Goal: Navigation & Orientation: Find specific page/section

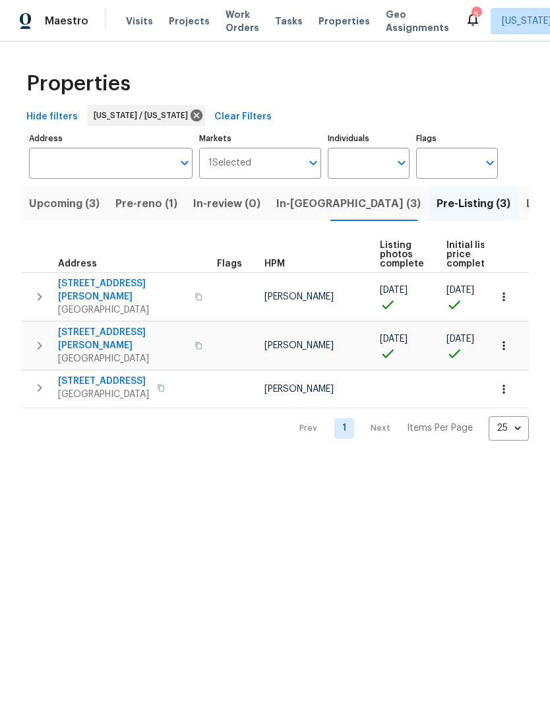
click at [347, 22] on span "Properties" at bounding box center [343, 21] width 51 height 13
click at [107, 375] on span "448 Northam Dr" at bounding box center [103, 381] width 91 height 13
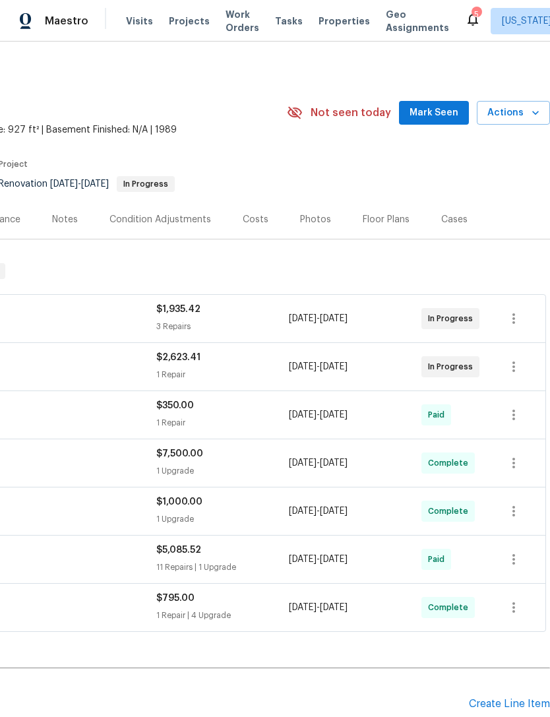
scroll to position [0, 195]
click at [531, 117] on icon "button" at bounding box center [535, 112] width 13 height 13
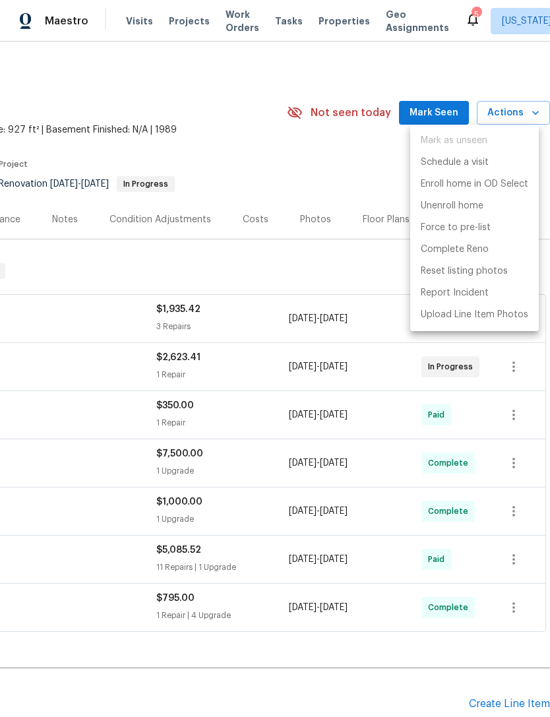
click at [344, 260] on div at bounding box center [275, 358] width 550 height 717
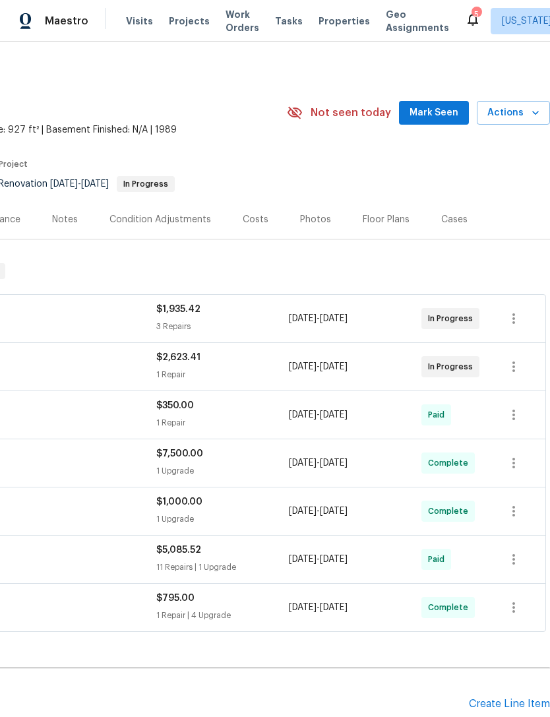
click at [534, 118] on icon "button" at bounding box center [535, 112] width 13 height 13
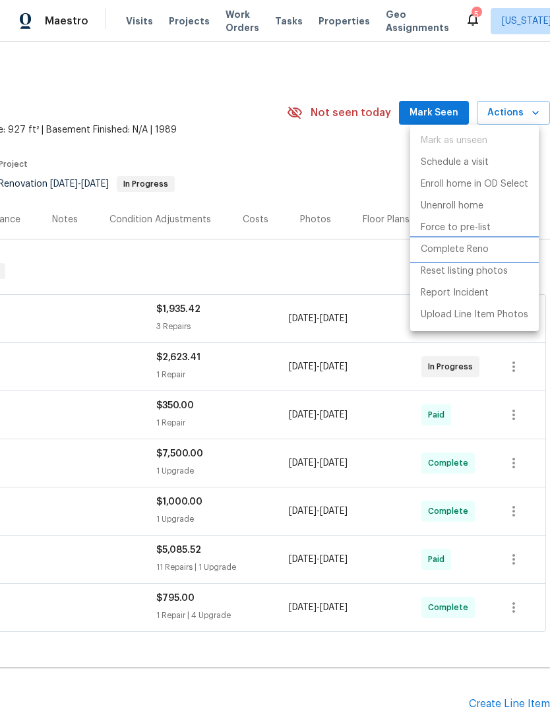
click at [518, 252] on li "Complete Reno" at bounding box center [474, 250] width 129 height 22
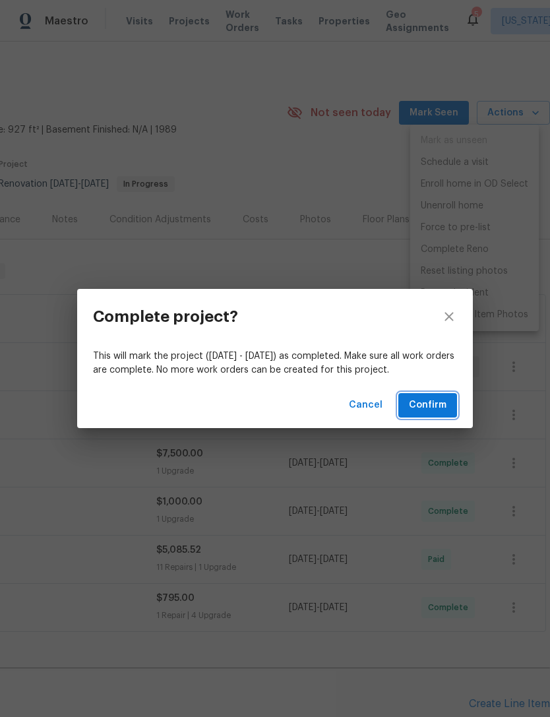
click at [447, 408] on button "Confirm" at bounding box center [427, 405] width 59 height 24
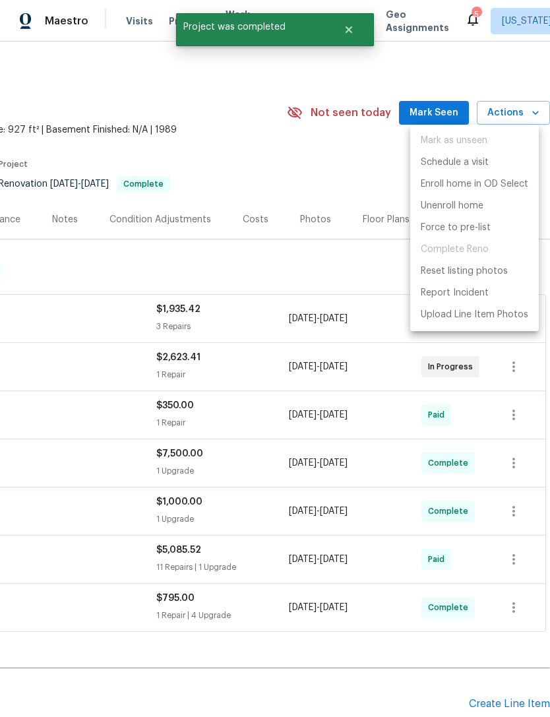
click at [370, 183] on div at bounding box center [275, 358] width 550 height 717
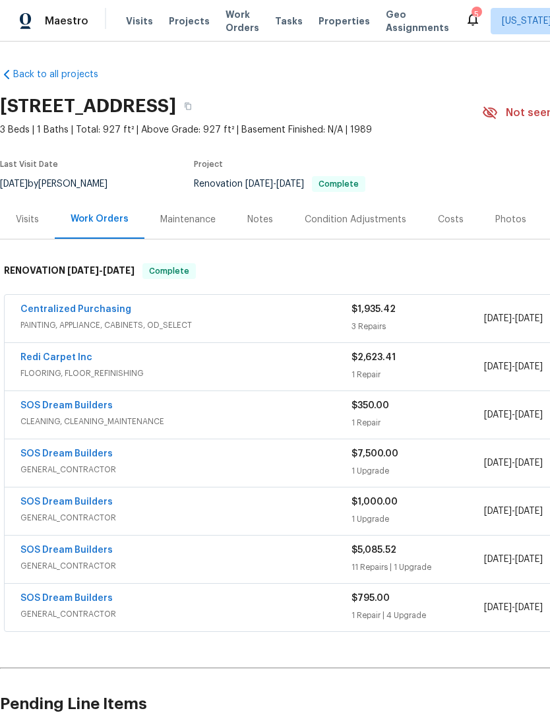
scroll to position [0, 0]
click at [340, 22] on span "Properties" at bounding box center [343, 21] width 51 height 13
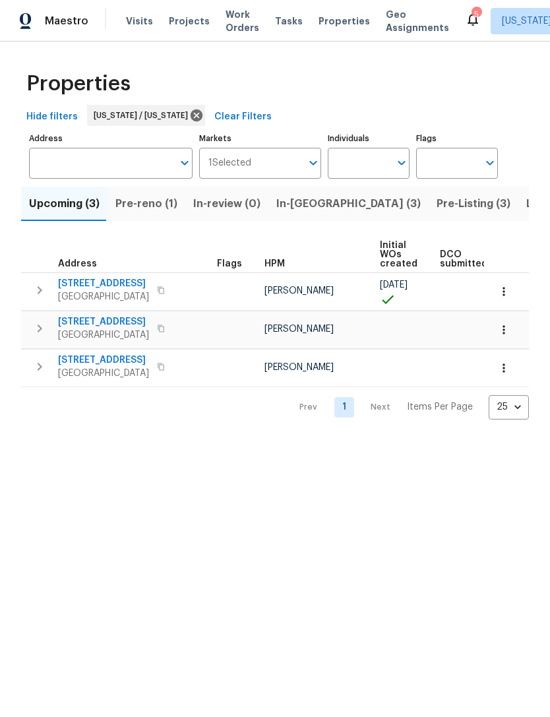
click at [165, 205] on span "Pre-reno (1)" at bounding box center [146, 204] width 62 height 18
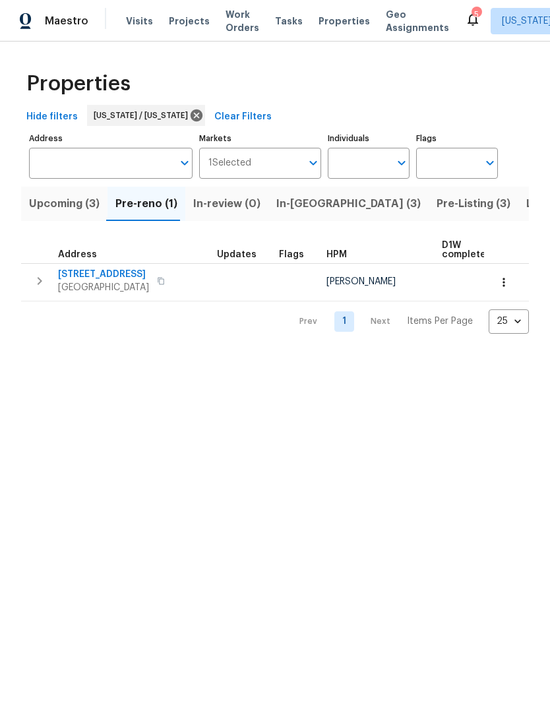
click at [86, 208] on span "Upcoming (3)" at bounding box center [64, 204] width 71 height 18
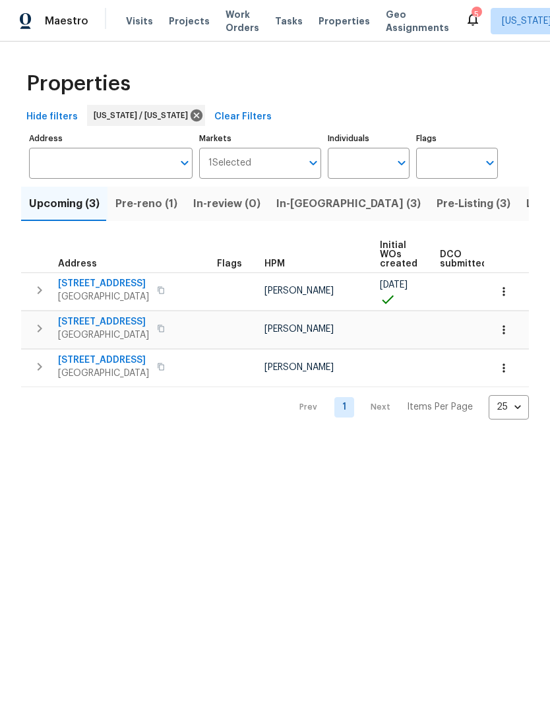
click at [169, 209] on span "Pre-reno (1)" at bounding box center [146, 204] width 62 height 18
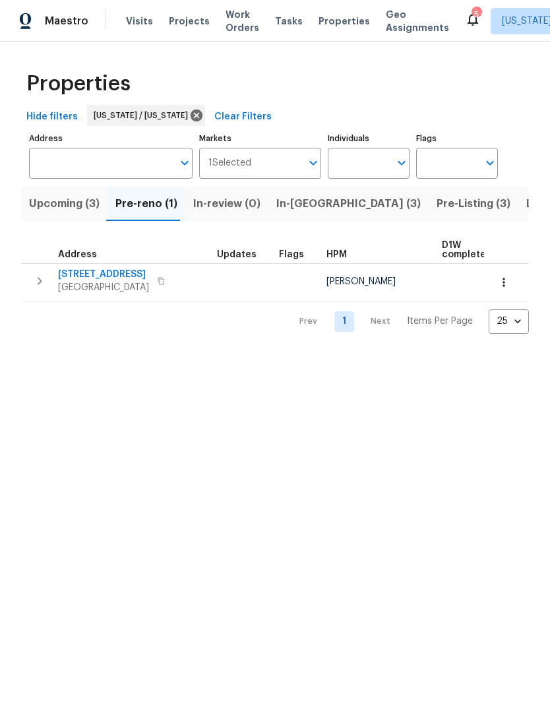
click at [117, 275] on span "[STREET_ADDRESS]" at bounding box center [103, 274] width 91 height 13
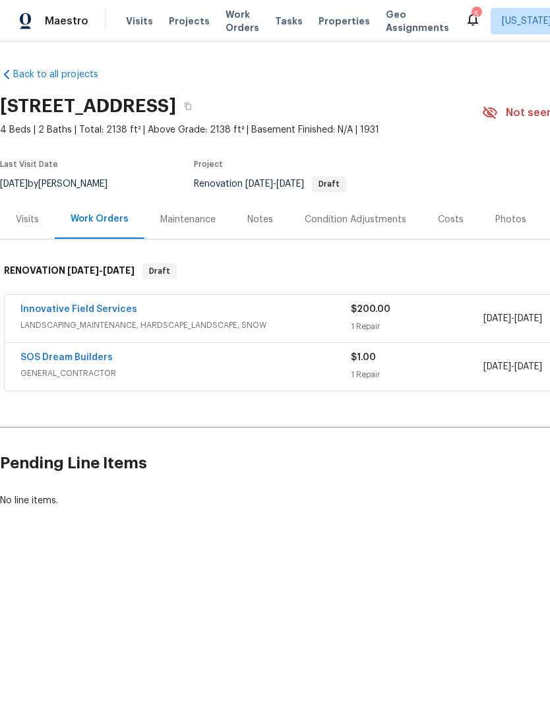
click at [269, 218] on div "Notes" at bounding box center [260, 219] width 26 height 13
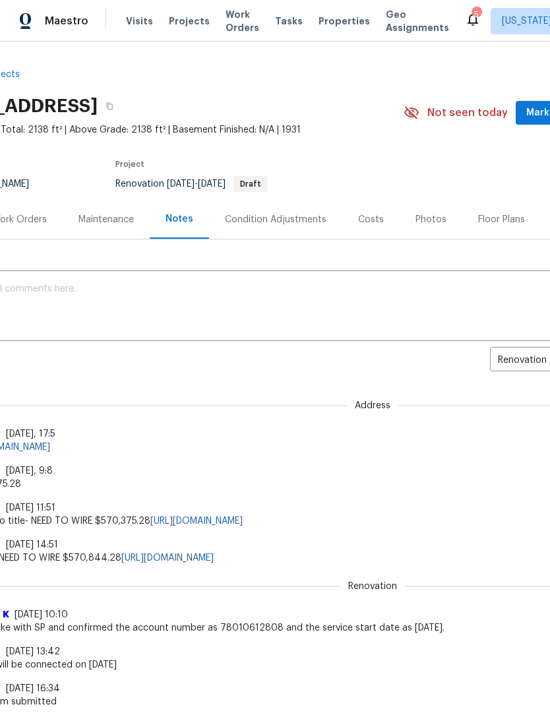
scroll to position [0, 81]
click at [365, 216] on div "Costs" at bounding box center [368, 219] width 26 height 13
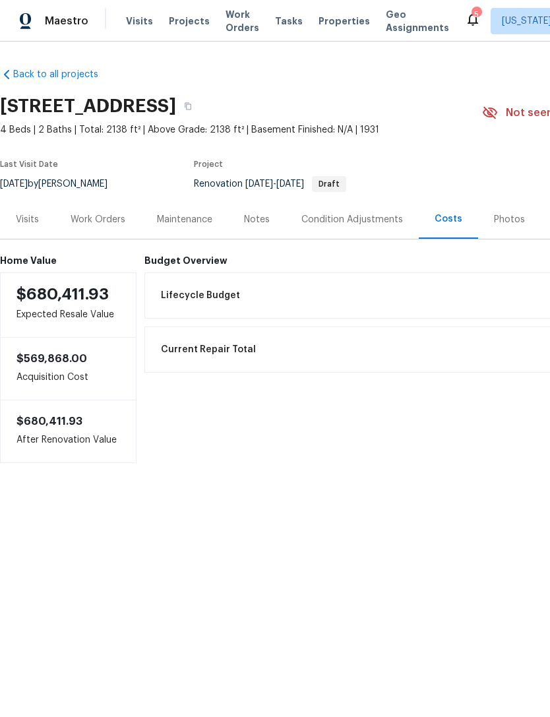
click at [47, 218] on div "Visits" at bounding box center [27, 219] width 55 height 39
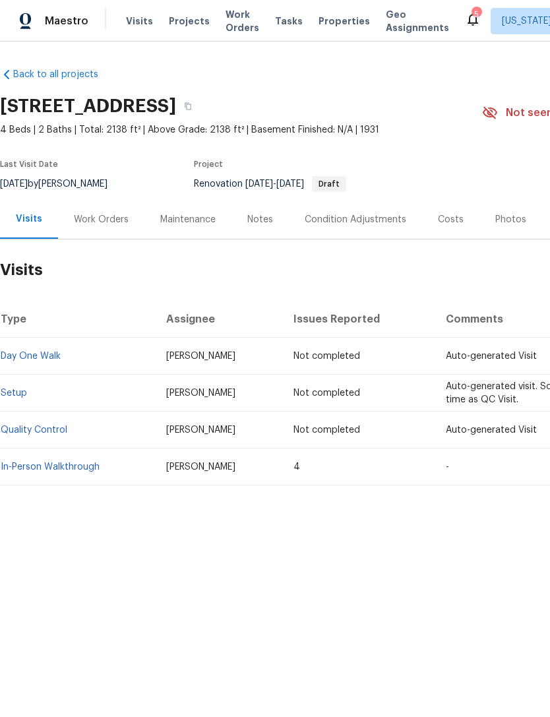
click at [129, 214] on div "Work Orders" at bounding box center [101, 219] width 86 height 39
